Goal: Task Accomplishment & Management: Complete application form

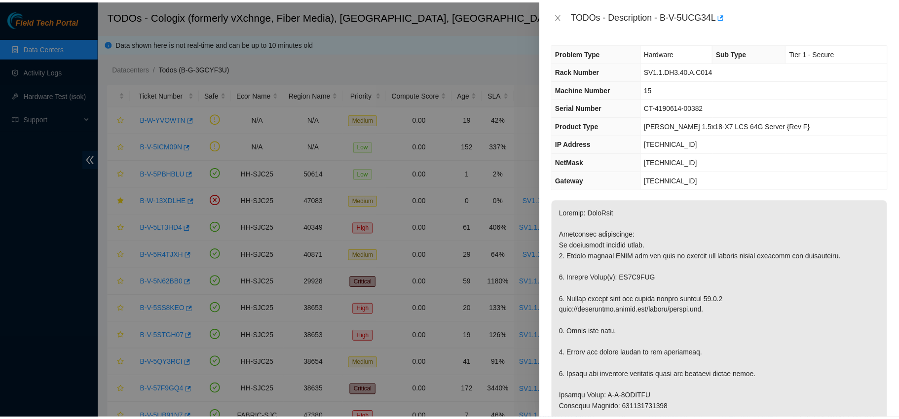
scroll to position [189, 0]
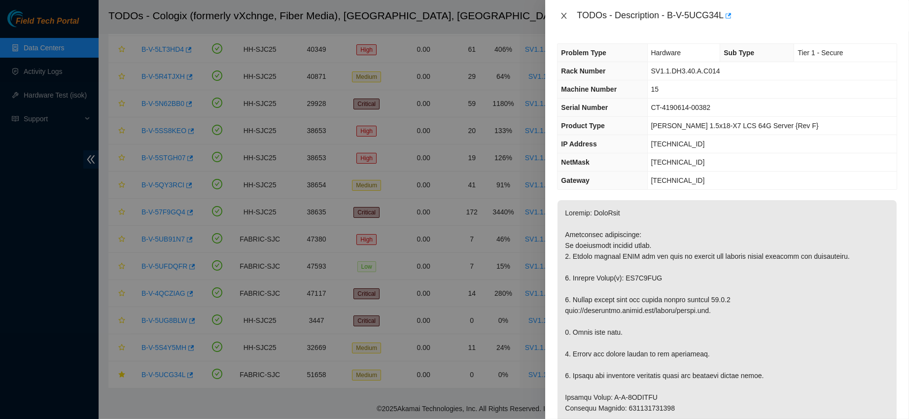
click at [569, 12] on button "Close" at bounding box center [564, 15] width 14 height 9
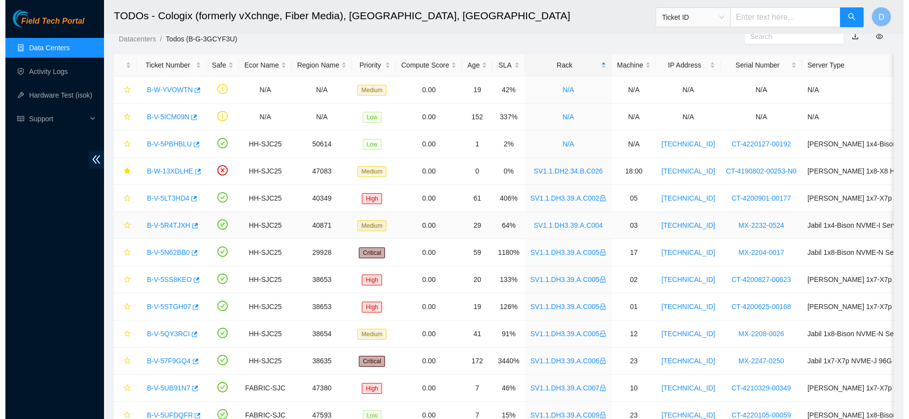
scroll to position [26, 0]
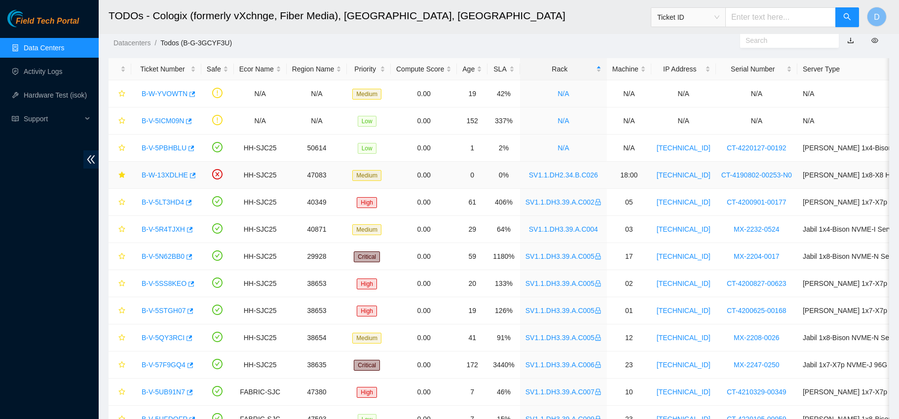
click at [162, 171] on link "B-W-13XDLHE" at bounding box center [165, 175] width 46 height 8
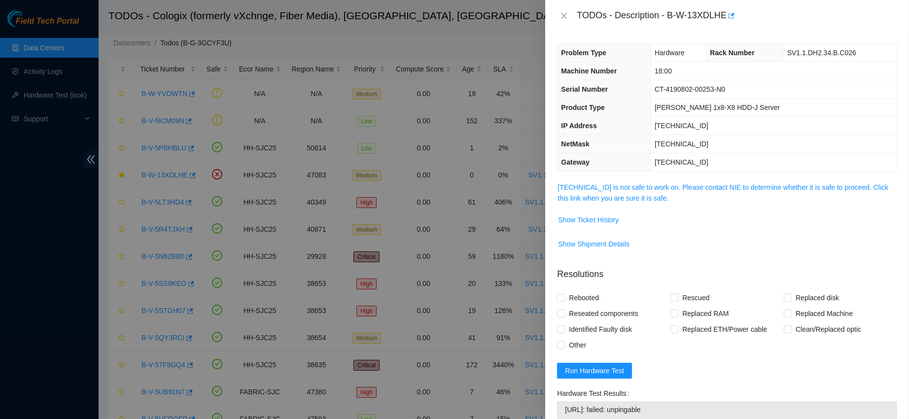
click at [650, 190] on link "[TECHNICAL_ID] is not safe to work on. Please contact NIE to determine whether …" at bounding box center [723, 192] width 331 height 19
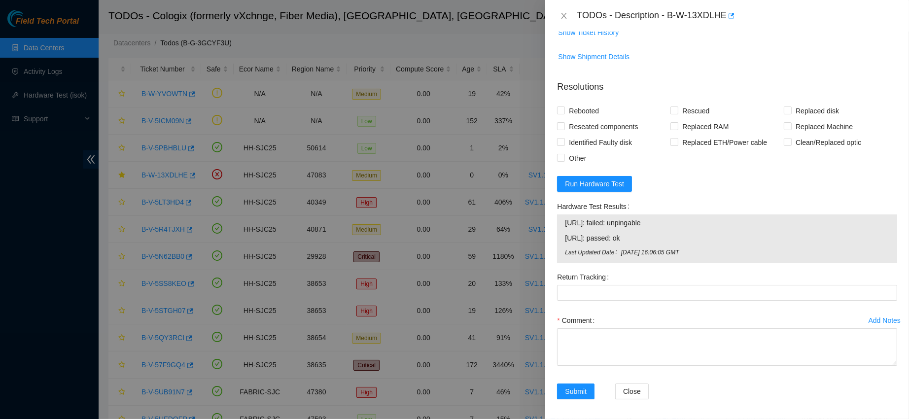
scroll to position [338, 0]
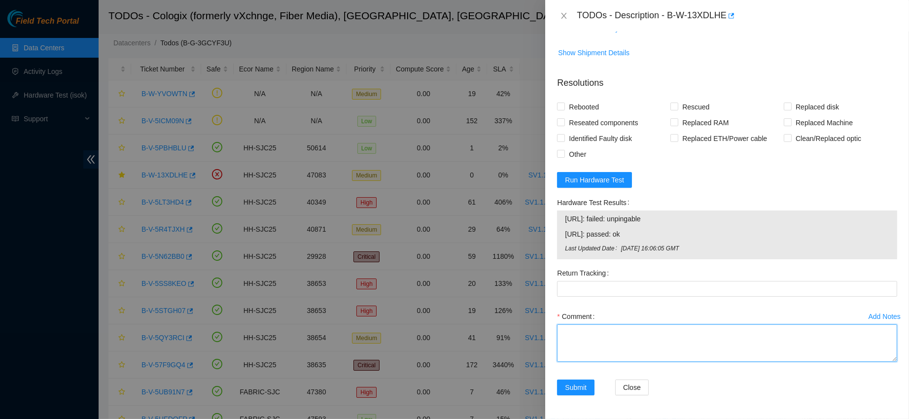
click at [601, 328] on textarea "Comment" at bounding box center [727, 342] width 340 height 37
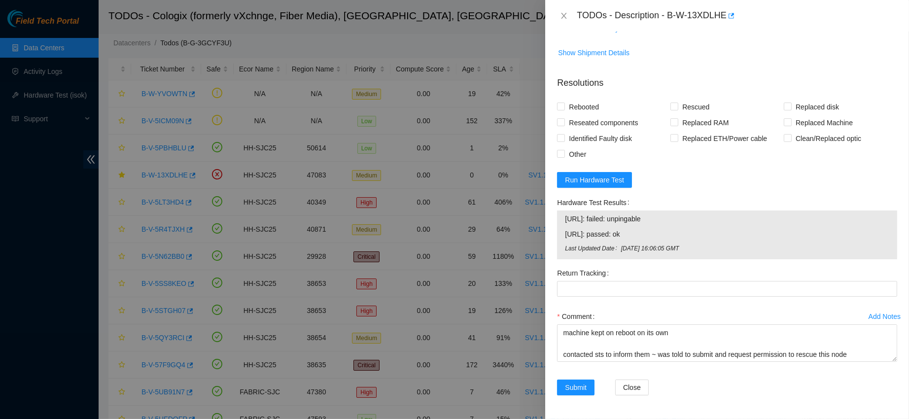
click at [643, 313] on div "Comment" at bounding box center [727, 317] width 340 height 16
click at [852, 359] on textarea "contacted nocc to confirm that ticket was safe verified s/n on machine connecte…" at bounding box center [727, 342] width 340 height 37
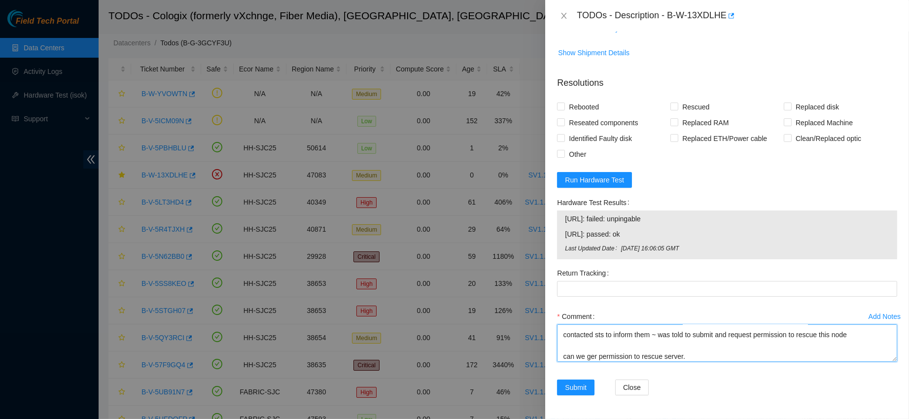
scroll to position [303, 0]
type textarea "contacted nocc to confirm that ticket was safe verified s/n on machine connecte…"
click at [575, 115] on span "Rebooted" at bounding box center [584, 107] width 38 height 16
click at [564, 109] on input "Rebooted" at bounding box center [560, 106] width 7 height 7
checkbox input "true"
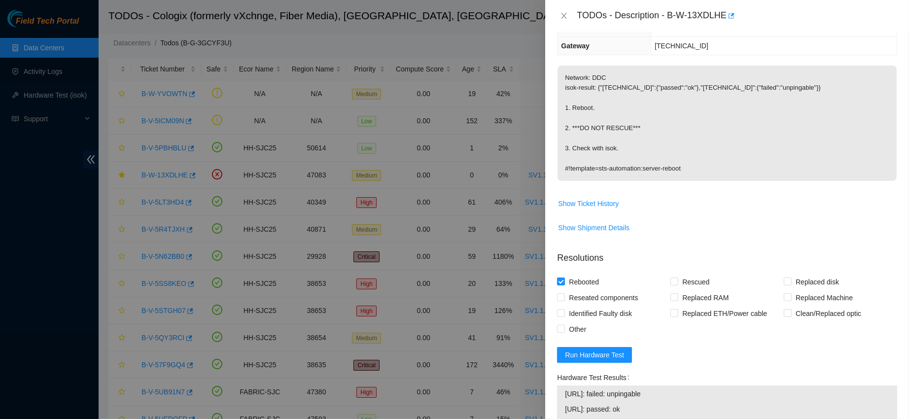
scroll to position [338, 0]
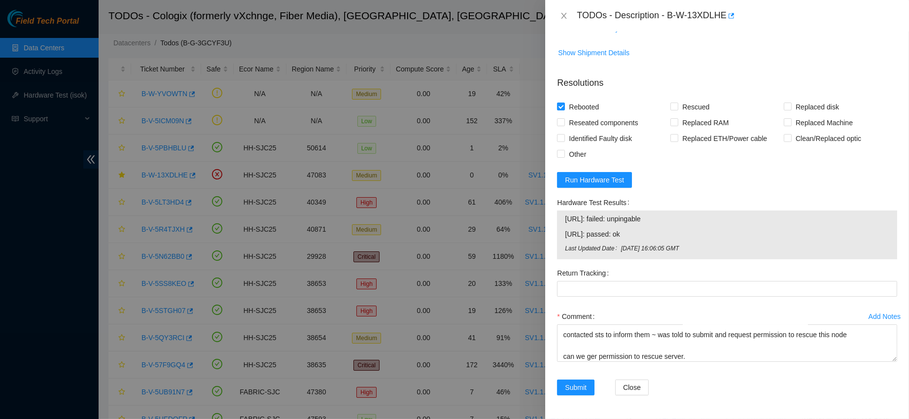
drag, startPoint x: 695, startPoint y: 362, endPoint x: 599, endPoint y: 324, distance: 104.0
click at [599, 324] on div "Comment contacted nocc to confirm that ticket was safe verified s/n on machine …" at bounding box center [727, 338] width 340 height 59
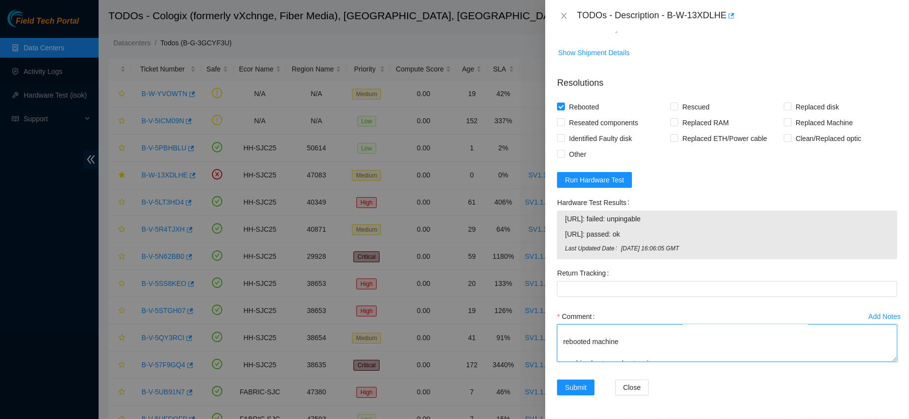
scroll to position [0, 0]
drag, startPoint x: 688, startPoint y: 359, endPoint x: 528, endPoint y: 289, distance: 175.4
click at [528, 289] on div "TODOs - Description - B-W-13XDLHE Problem Type Hardware Rack Number SV1.1.DH2.3…" at bounding box center [454, 209] width 909 height 419
click at [683, 333] on textarea "contacted nocc to confirm that ticket was safe verified s/n on machine connecte…" at bounding box center [727, 342] width 340 height 37
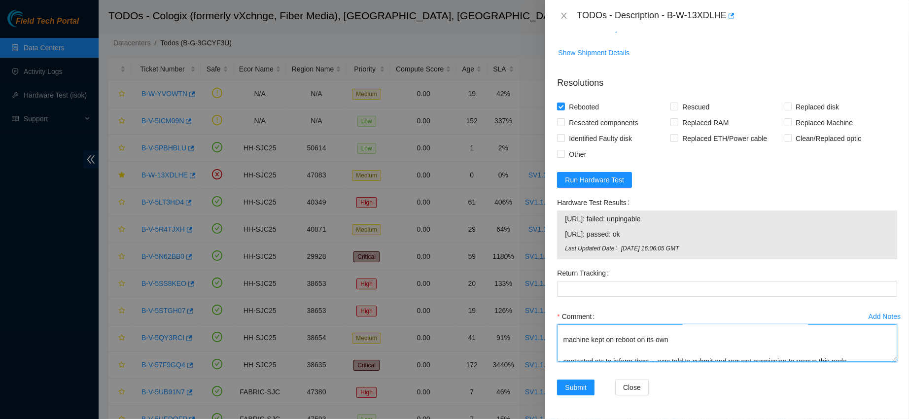
click at [675, 342] on textarea "contacted nocc to confirm that ticket was safe verified s/n on machine connecte…" at bounding box center [727, 342] width 340 height 37
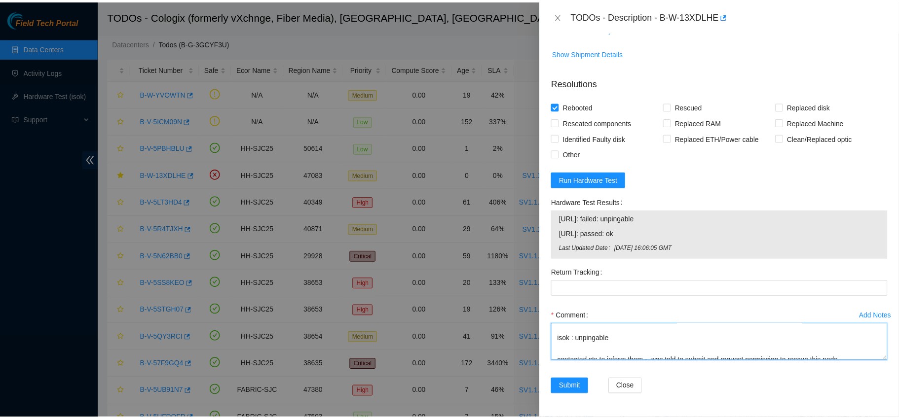
scroll to position [130, 0]
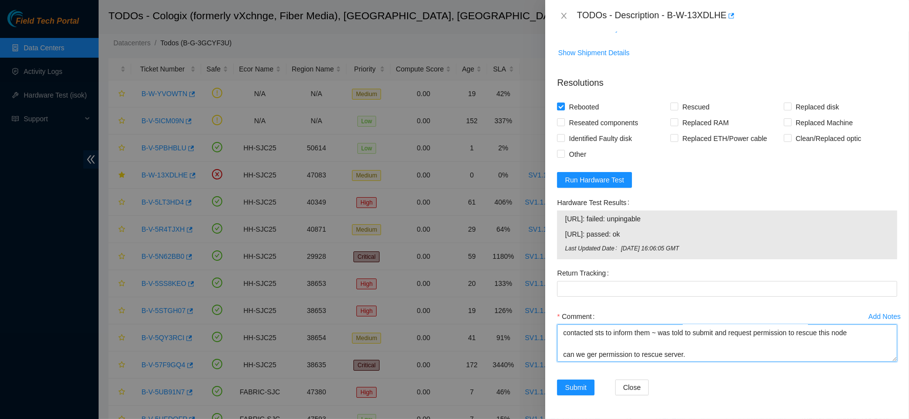
type textarea "contacted nocc to confirm that ticket was safe verified s/n on machine connecte…"
click at [583, 383] on span "Submit" at bounding box center [576, 387] width 22 height 11
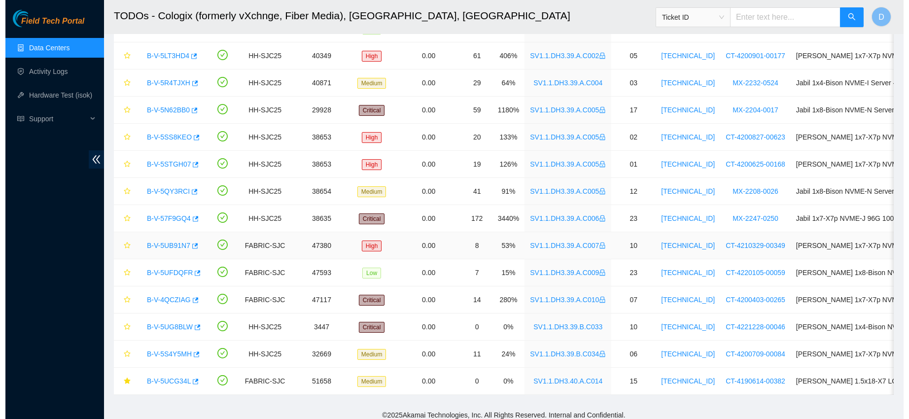
scroll to position [149, 0]
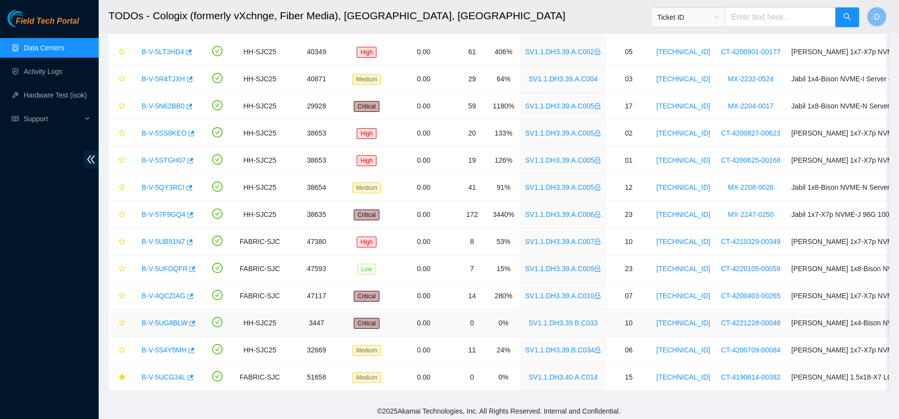
click at [165, 324] on link "B-V-5UG8BLW" at bounding box center [165, 323] width 46 height 8
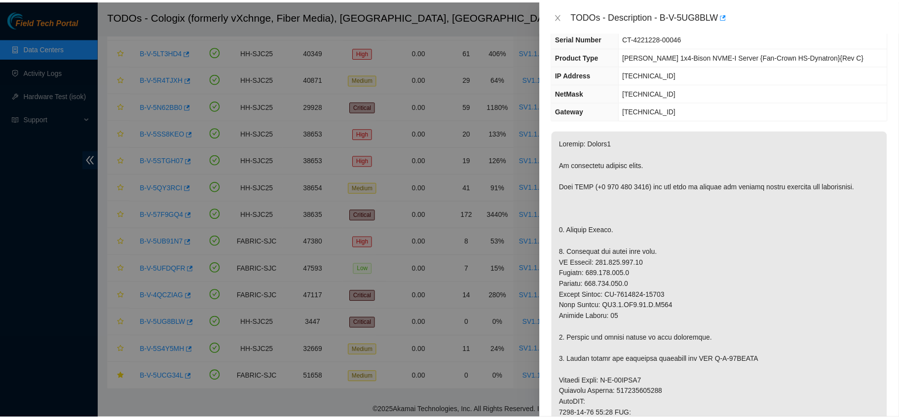
scroll to position [0, 0]
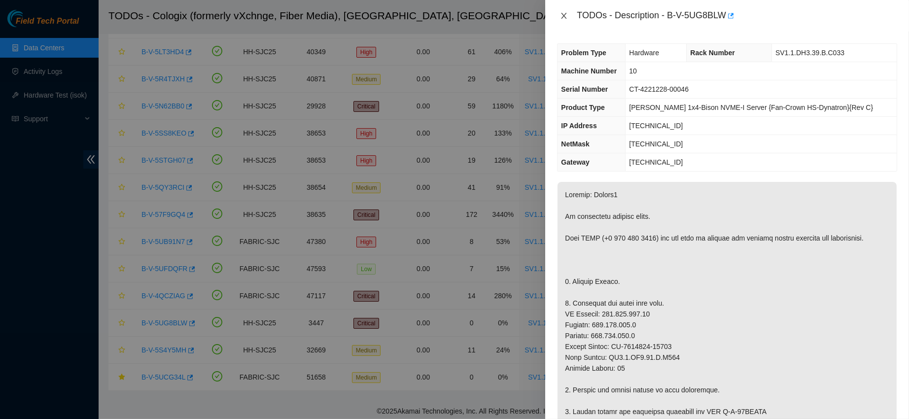
click at [564, 18] on icon "close" at bounding box center [564, 16] width 8 height 8
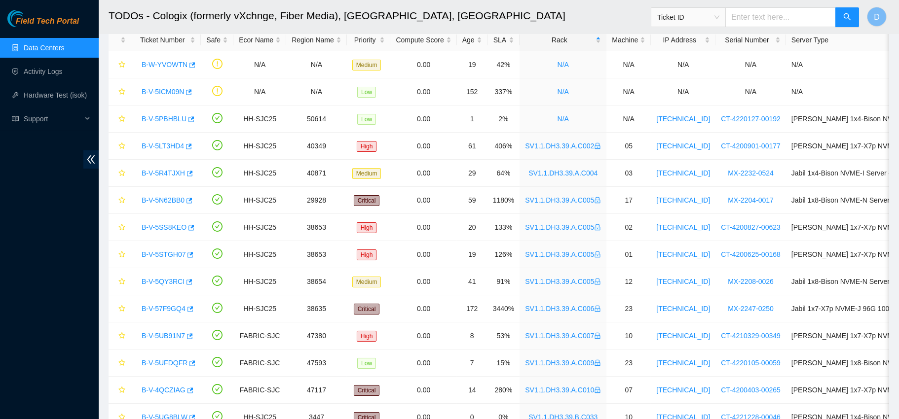
scroll to position [60, 0]
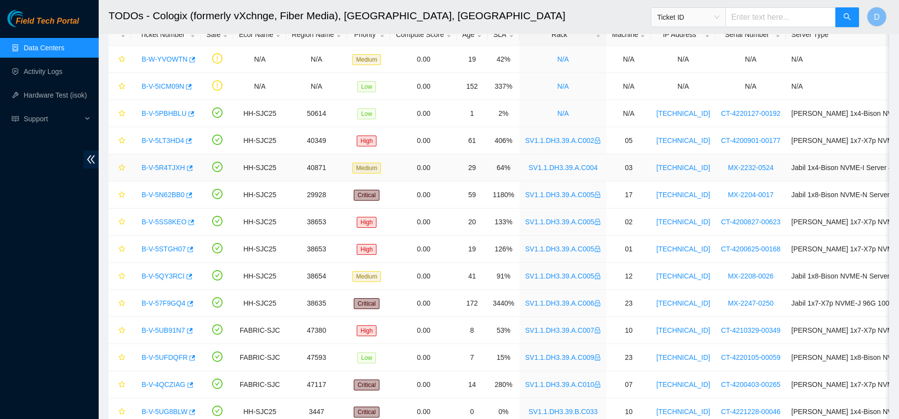
click at [165, 165] on link "B-V-5R4TJXH" at bounding box center [163, 168] width 43 height 8
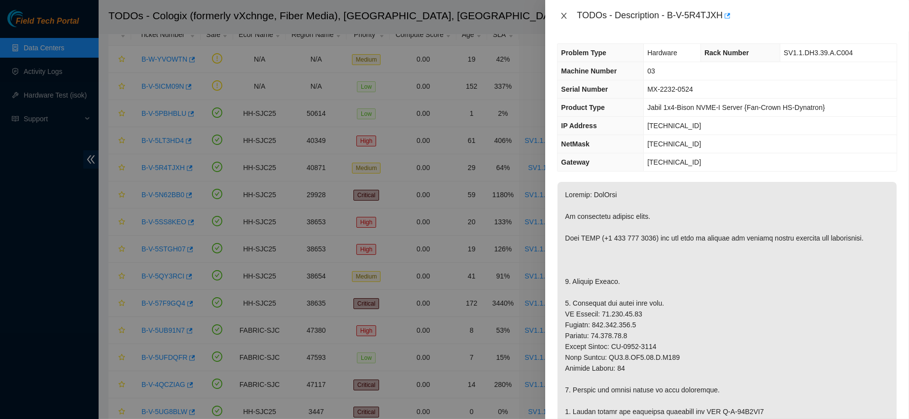
click at [561, 19] on icon "close" at bounding box center [564, 16] width 8 height 8
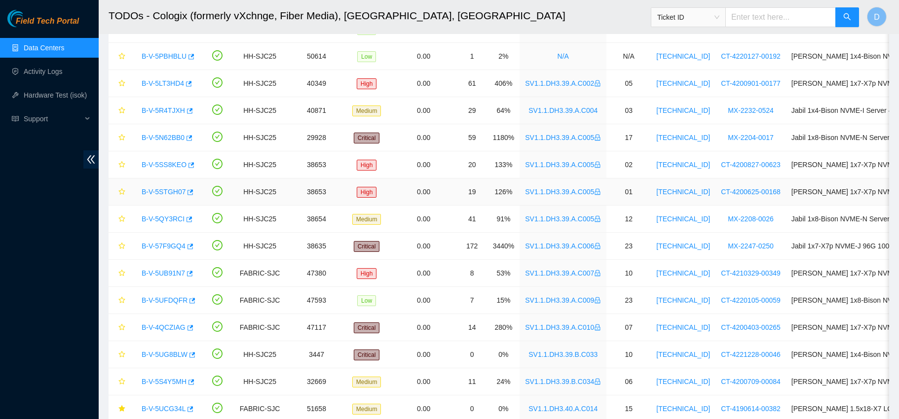
scroll to position [162, 0]
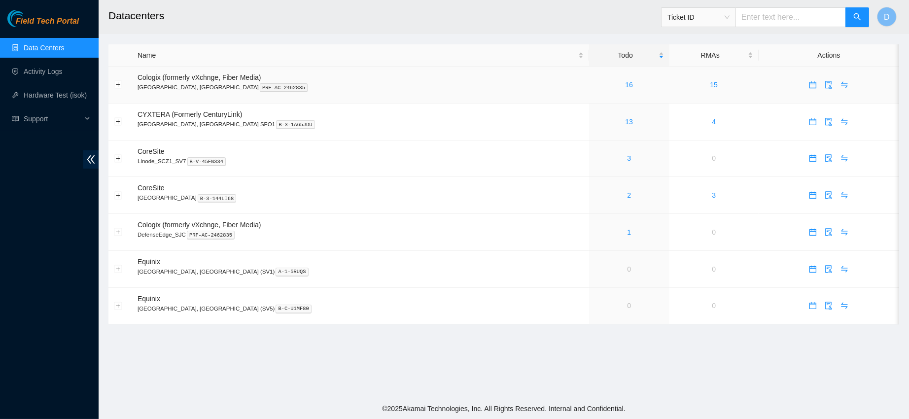
click at [625, 83] on link "16" at bounding box center [629, 85] width 8 height 8
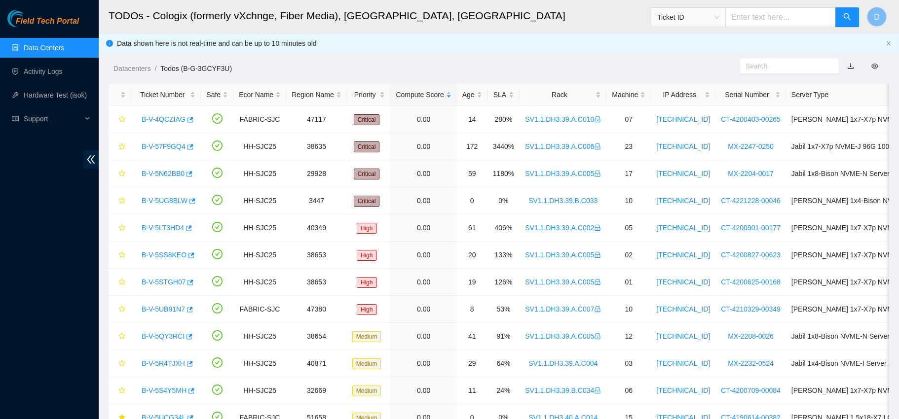
click at [548, 100] on div "Rack" at bounding box center [563, 94] width 76 height 11
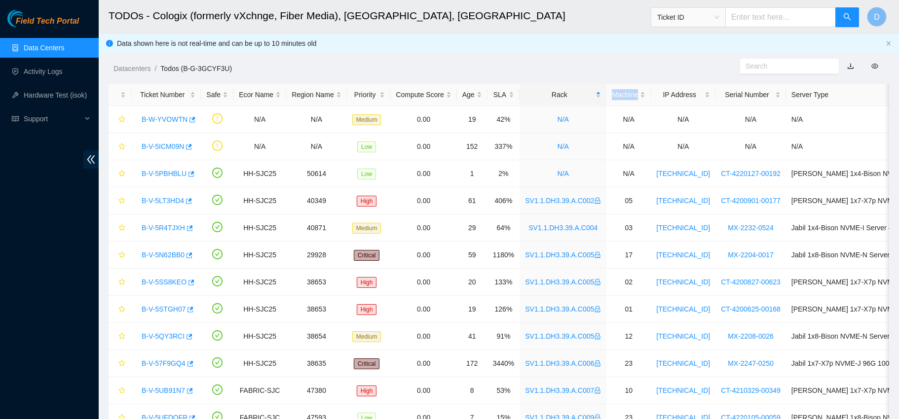
click at [548, 100] on div "Rack" at bounding box center [563, 94] width 76 height 11
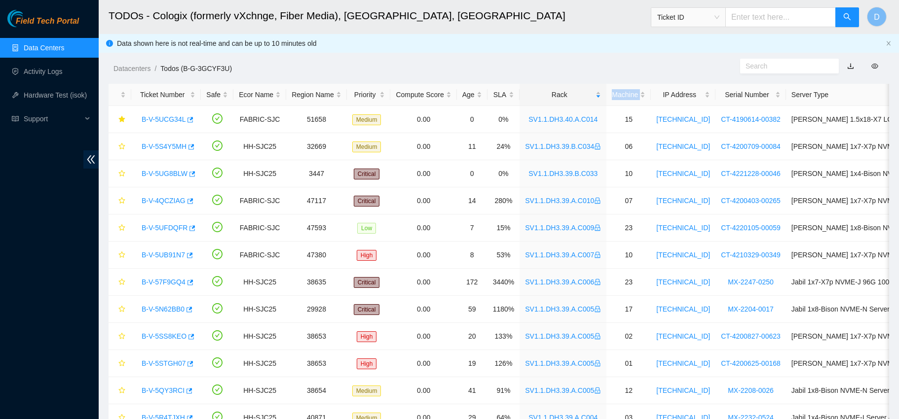
click at [548, 100] on div "Rack" at bounding box center [563, 94] width 76 height 11
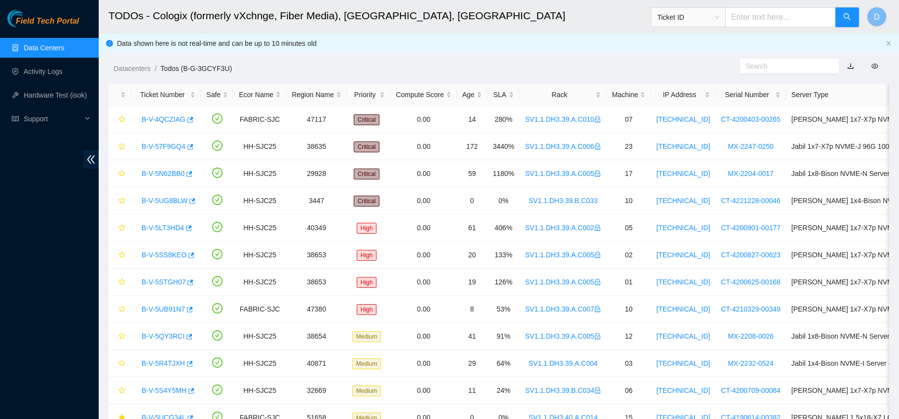
click at [548, 100] on div "Rack" at bounding box center [563, 94] width 76 height 11
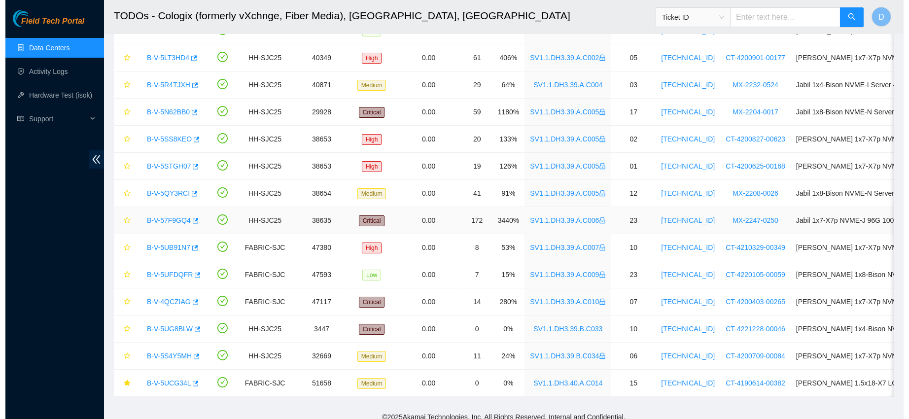
scroll to position [162, 0]
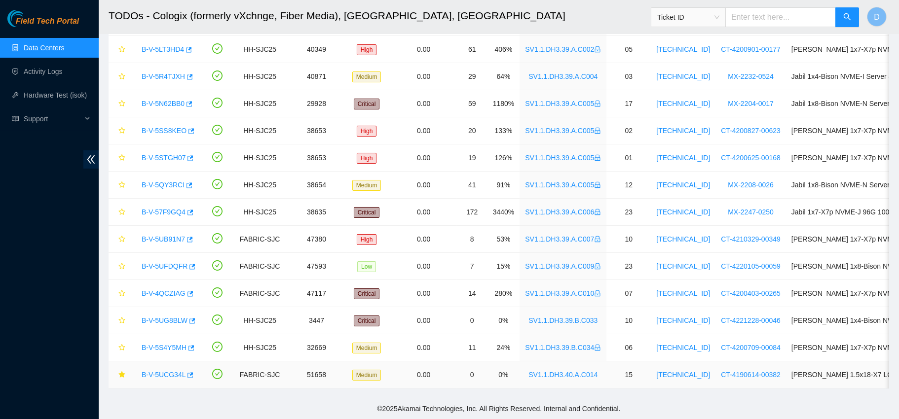
click at [172, 371] on link "B-V-5UCG34L" at bounding box center [164, 375] width 44 height 8
